Goal: Find specific page/section

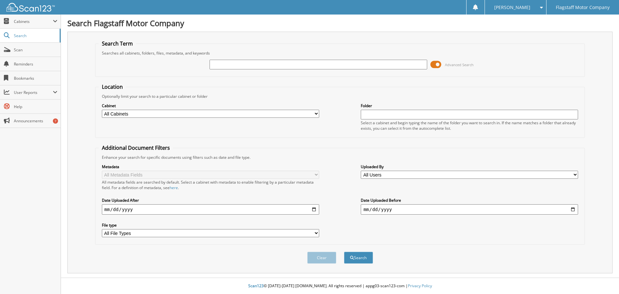
click at [234, 68] on input "text" at bounding box center [317, 65] width 217 height 10
click at [246, 62] on input "text" at bounding box center [317, 65] width 217 height 10
drag, startPoint x: 223, startPoint y: 65, endPoint x: 207, endPoint y: 61, distance: 16.3
click at [207, 61] on div "lenad brefeld Advanced Search" at bounding box center [340, 64] width 483 height 17
type input "lenda brefeld"
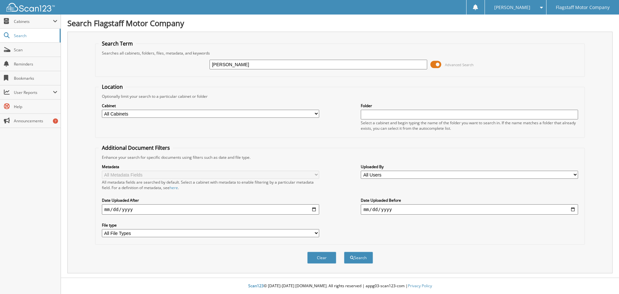
click at [344, 251] on button "Search" at bounding box center [358, 257] width 29 height 12
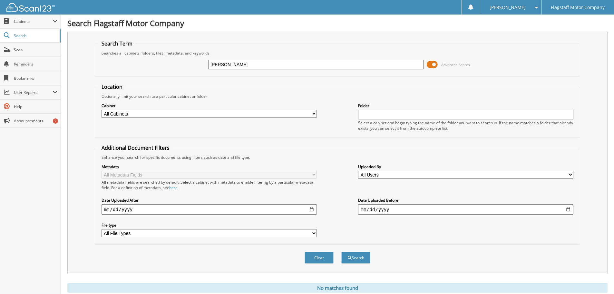
drag, startPoint x: 240, startPoint y: 64, endPoint x: 175, endPoint y: 57, distance: 65.8
click at [175, 57] on div "lenda brefeld Advanced Search" at bounding box center [337, 64] width 478 height 17
paste input "S14261A"
type input "S14261A"
click at [341, 251] on button "Search" at bounding box center [355, 257] width 29 height 12
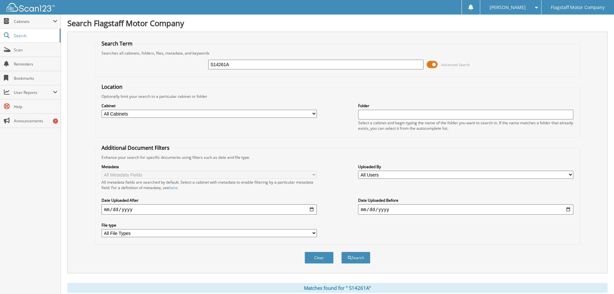
drag, startPoint x: 234, startPoint y: 65, endPoint x: 211, endPoint y: 68, distance: 22.7
click at [211, 68] on input "S14261A" at bounding box center [315, 65] width 215 height 10
click at [213, 65] on input "S14261A" at bounding box center [315, 65] width 215 height 10
type input "S14261A"
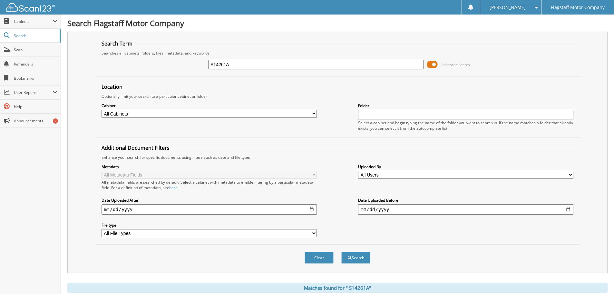
click at [341, 251] on button "Search" at bounding box center [355, 257] width 29 height 12
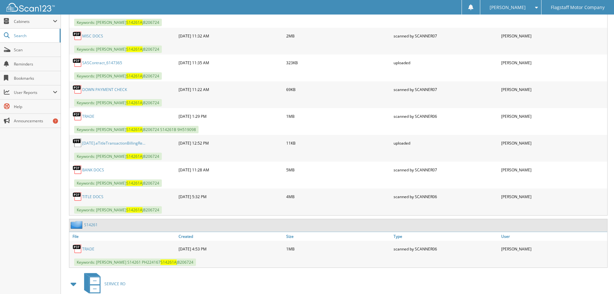
scroll to position [387, 0]
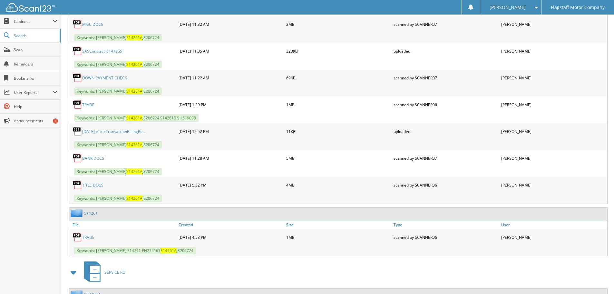
click at [95, 157] on link "BANK DOCS" at bounding box center [93, 157] width 22 height 5
